Goal: Complete application form

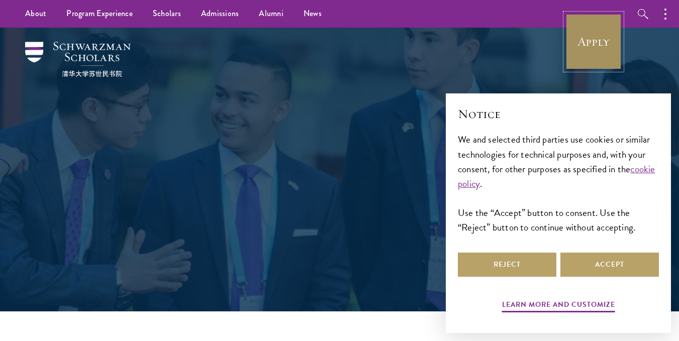
click at [578, 53] on link "Apply" at bounding box center [593, 42] width 56 height 56
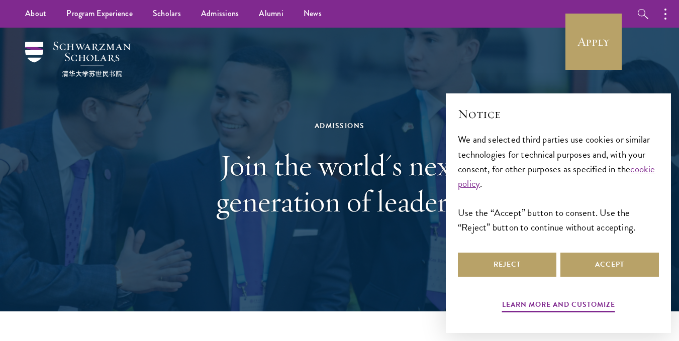
click at [396, 272] on div "Admissions Join the world's next generation of leaders." at bounding box center [339, 170] width 578 height 284
click at [503, 260] on button "Reject" at bounding box center [507, 265] width 98 height 24
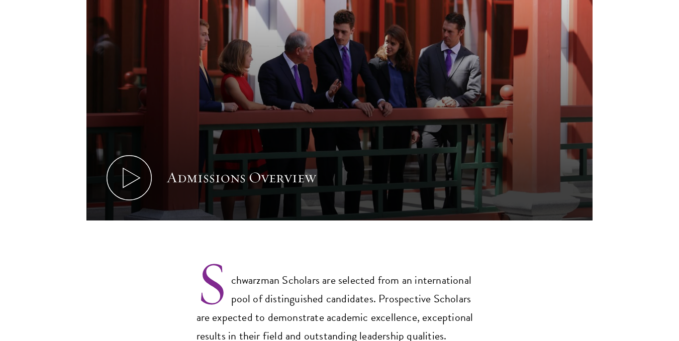
scroll to position [703, 0]
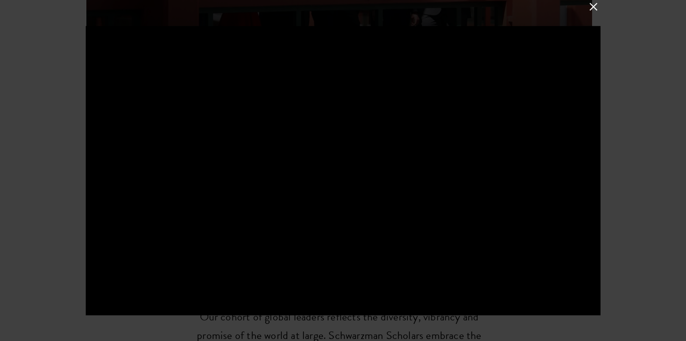
click at [595, 8] on button at bounding box center [593, 6] width 13 height 13
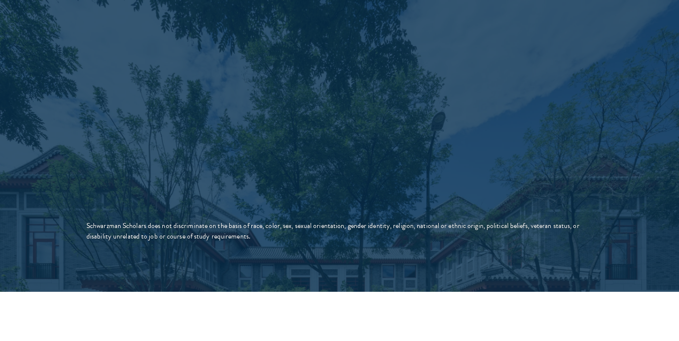
scroll to position [1758, 0]
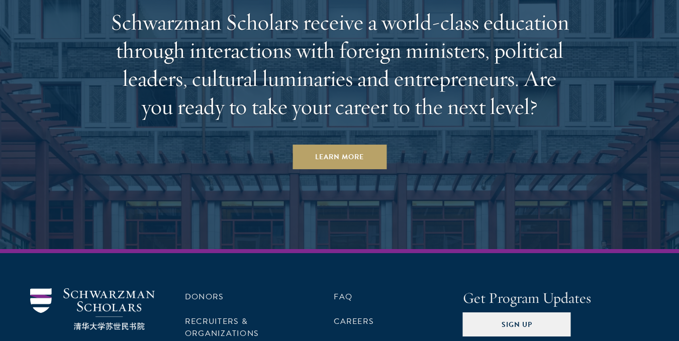
scroll to position [4391, 0]
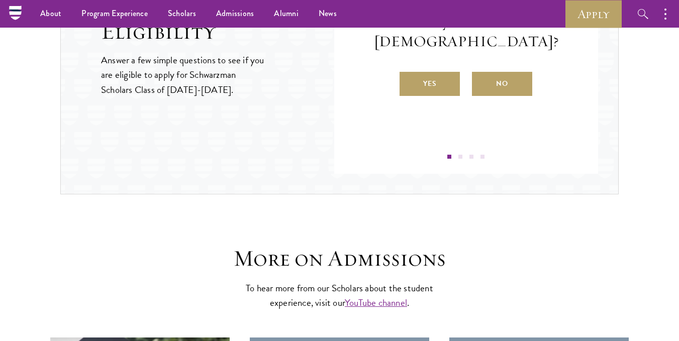
scroll to position [1055, 0]
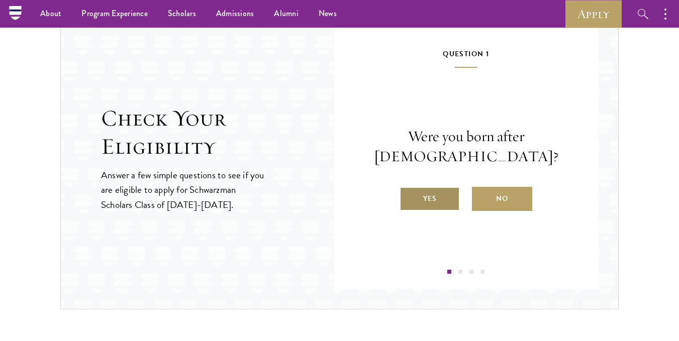
click at [438, 195] on label "Yes" at bounding box center [429, 199] width 60 height 24
click at [408, 195] on input "Yes" at bounding box center [403, 192] width 9 height 9
click at [442, 206] on label "Yes" at bounding box center [429, 199] width 60 height 24
click at [408, 197] on input "Yes" at bounding box center [403, 192] width 9 height 9
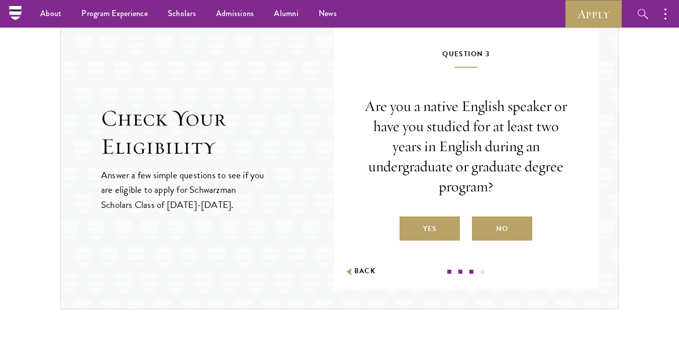
click at [643, 69] on section "Check Your Eligibility Answer a few simple questions to see if you are eligible…" at bounding box center [339, 158] width 679 height 302
click at [442, 219] on label "Yes" at bounding box center [429, 228] width 60 height 24
click at [408, 219] on input "Yes" at bounding box center [403, 222] width 9 height 9
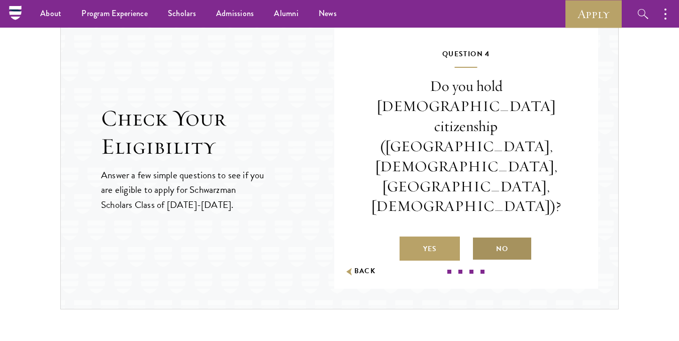
click at [497, 237] on label "No" at bounding box center [502, 249] width 60 height 24
click at [481, 238] on input "No" at bounding box center [476, 242] width 9 height 9
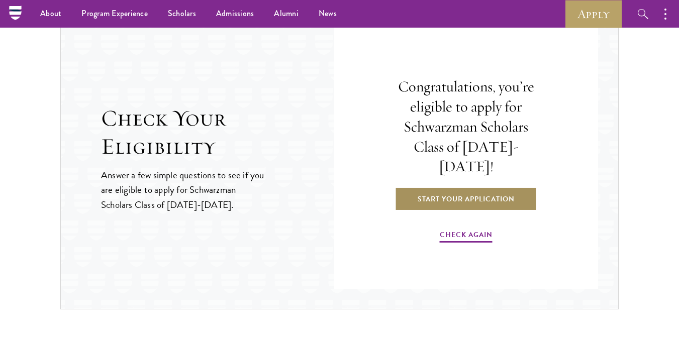
click at [490, 188] on link "Start Your Application" at bounding box center [466, 199] width 142 height 24
